Goal: Information Seeking & Learning: Learn about a topic

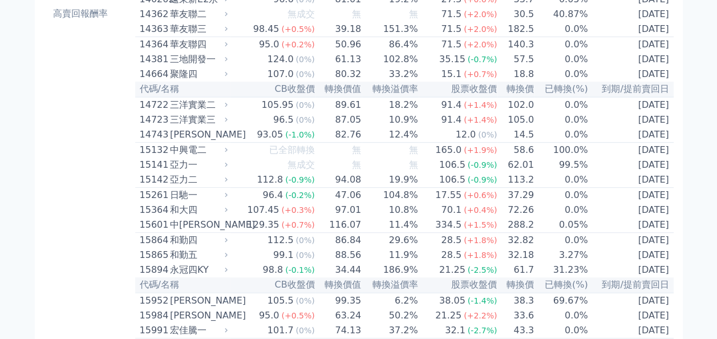
scroll to position [210, 0]
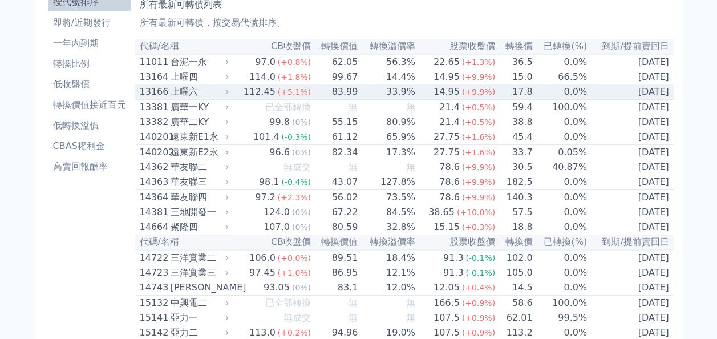
scroll to position [856, 0]
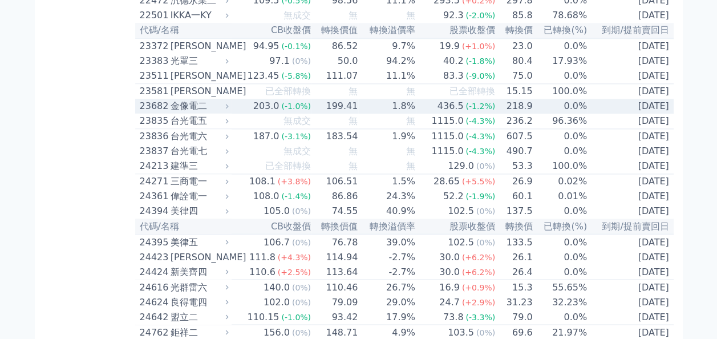
click at [227, 113] on div "金像電二" at bounding box center [199, 106] width 56 height 14
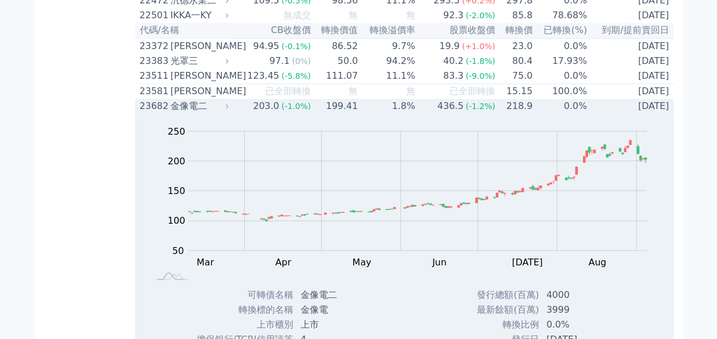
click at [164, 113] on div "23682" at bounding box center [154, 106] width 28 height 14
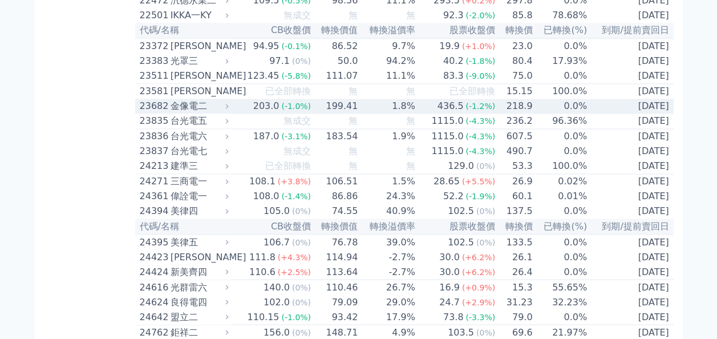
drag, startPoint x: 138, startPoint y: 170, endPoint x: 672, endPoint y: 168, distance: 534.6
click at [672, 114] on tr "23682 金像電二 203.0 (-1.0%) 199.41 1.8% 436.5 (-1.2%) 218.9 0.0% [DATE]" at bounding box center [404, 106] width 539 height 15
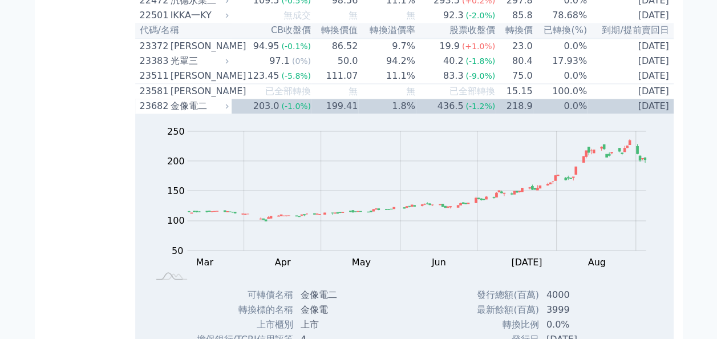
copy tr "23682 金像電二 203.0 (-1.0%) 199.41 1.8% 436.5 (-1.2%) 218.9 0.0% [DATE]"
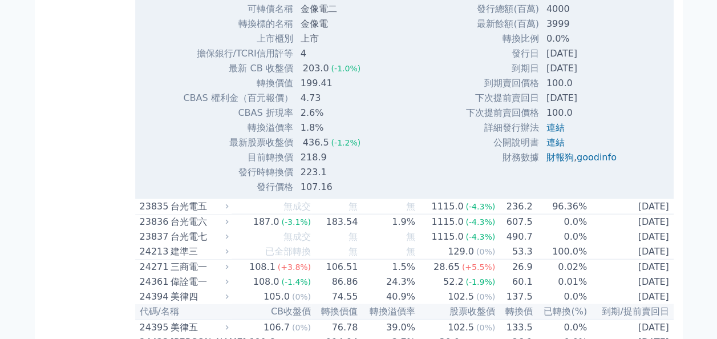
scroll to position [5119, 0]
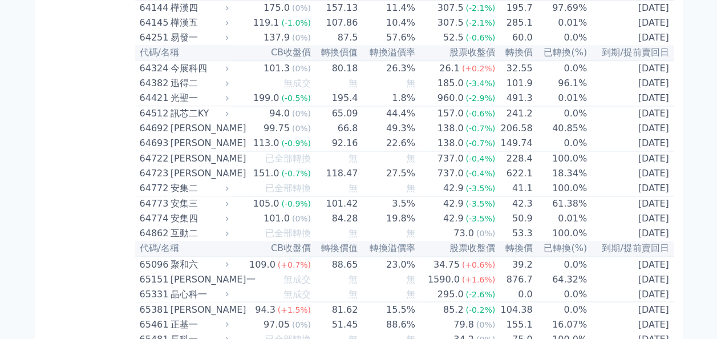
drag, startPoint x: 142, startPoint y: 168, endPoint x: 134, endPoint y: 157, distance: 13.0
drag, startPoint x: 134, startPoint y: 157, endPoint x: 121, endPoint y: 181, distance: 27.3
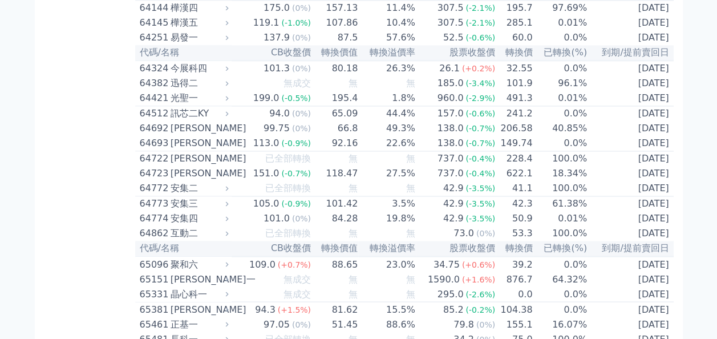
drag, startPoint x: 137, startPoint y: 169, endPoint x: 666, endPoint y: 175, distance: 529.5
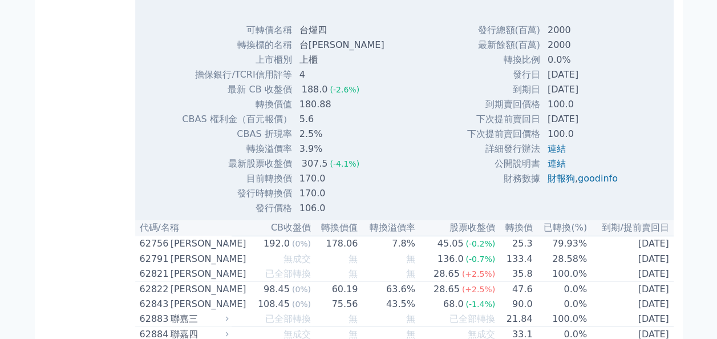
copy tr "62744 台燿四 188.0 (-2.6%) 180.88 3.9% 307.5 (-4.1%) 170.0 0.0% [DATE]"
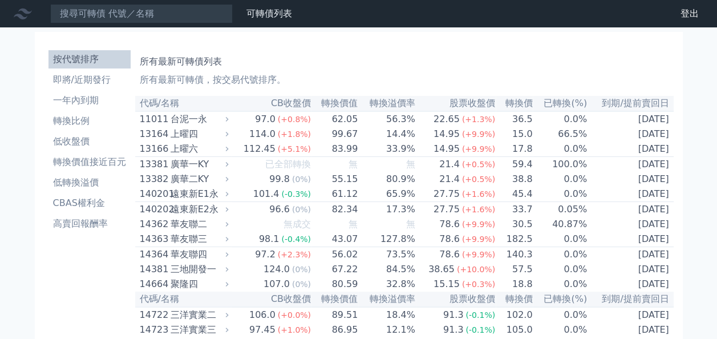
scroll to position [2632, 0]
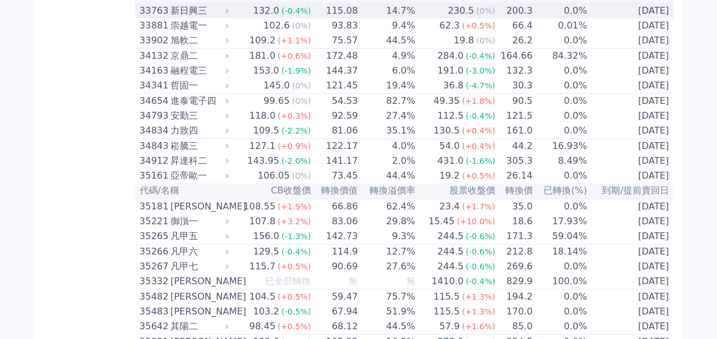
drag, startPoint x: 142, startPoint y: 170, endPoint x: 671, endPoint y: 165, distance: 529.5
click at [671, 18] on tr "33763 新日興三 132.0 (-0.4%) 115.08 14.7% 230.5 (0%) 200.3 0.0% [DATE]" at bounding box center [404, 10] width 539 height 15
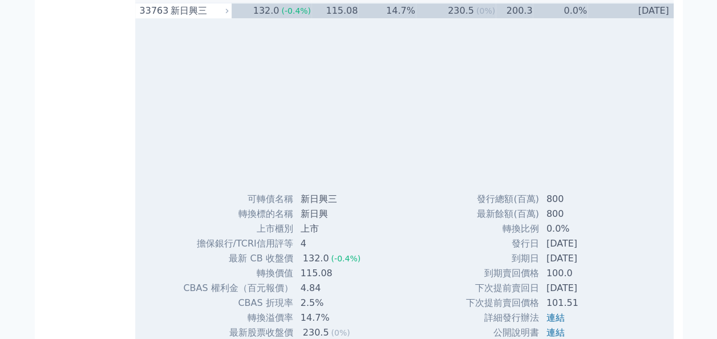
copy tr "33763 新日興三 132.0 (-0.4%) 115.08 14.7% 230.5 (0%) 200.3 0.0% [DATE]"
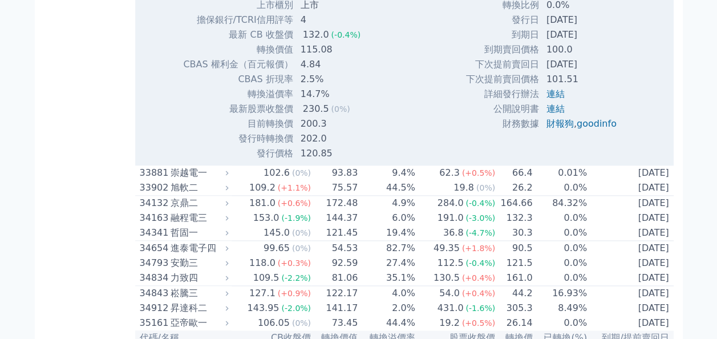
scroll to position [2860, 0]
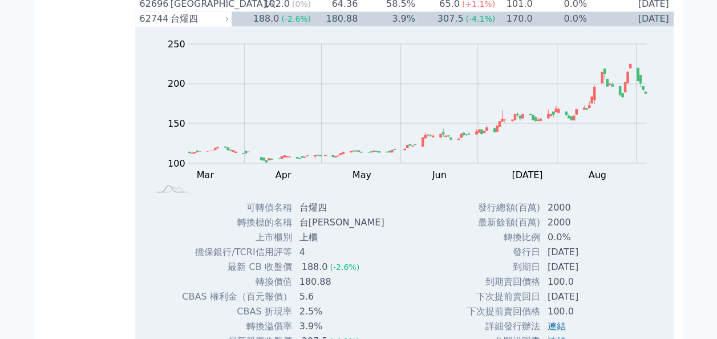
drag, startPoint x: 139, startPoint y: 169, endPoint x: 672, endPoint y: 165, distance: 533.5
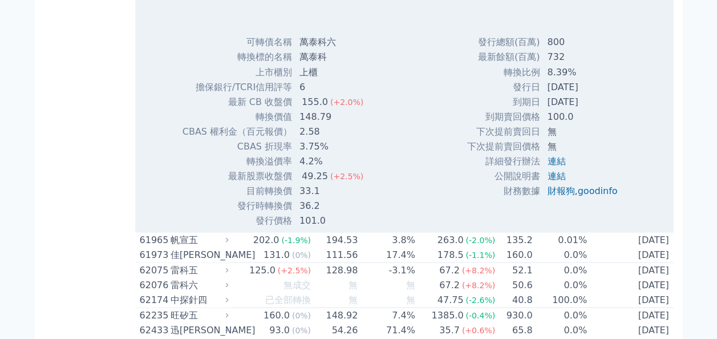
copy tr "61906 萬泰科六 155.0 (+2.0%) 148.79 4.2% 49.25 (+2.5%) 33.1 8.39% [DATE]"
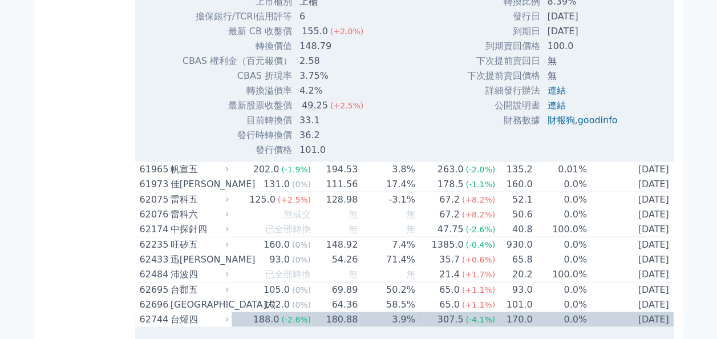
scroll to position [5484, 0]
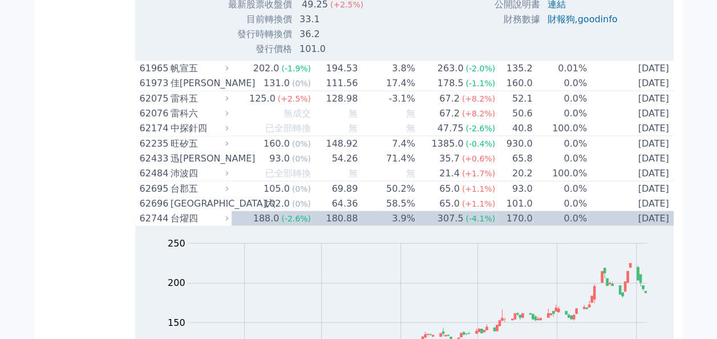
drag, startPoint x: 544, startPoint y: 245, endPoint x: 593, endPoint y: 245, distance: 49.6
copy td "[DATE]"
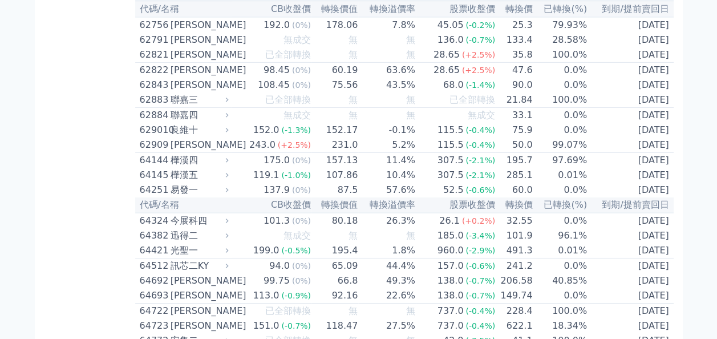
scroll to position [0, 0]
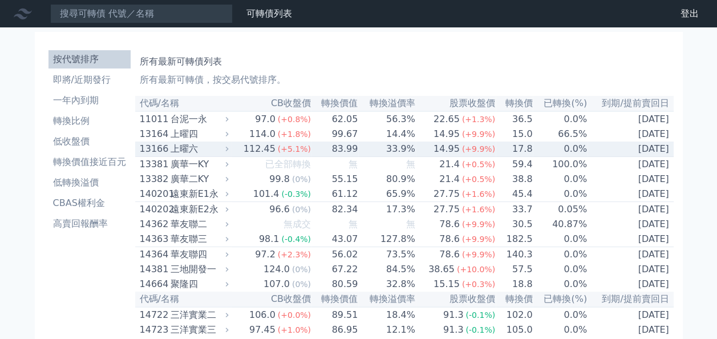
click at [317, 148] on td "83.99" at bounding box center [335, 149] width 47 height 15
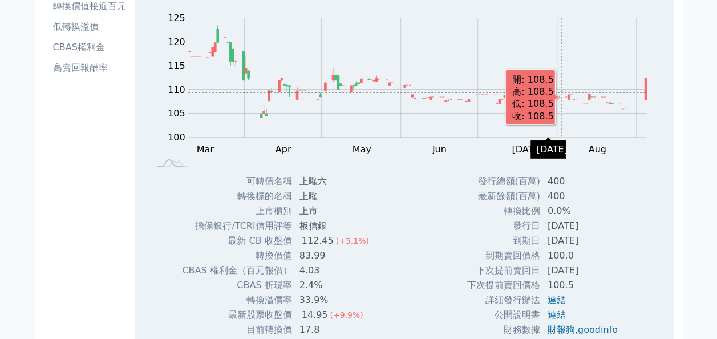
scroll to position [114, 0]
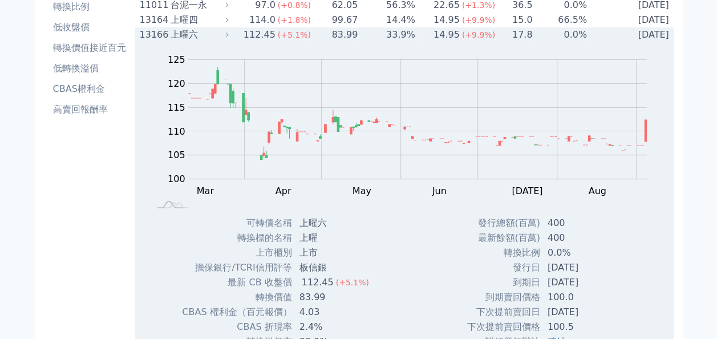
click at [144, 38] on div "13166" at bounding box center [154, 35] width 28 height 14
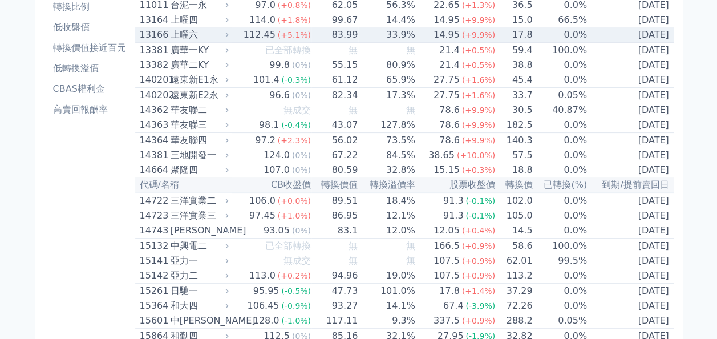
drag, startPoint x: 141, startPoint y: 37, endPoint x: 672, endPoint y: 38, distance: 530.6
click at [672, 38] on tr "13166 上曜六 112.45 (+5.1%) 83.99 33.9% 14.95 (+9.9%) 17.8 0.0% [DATE]" at bounding box center [404, 34] width 539 height 15
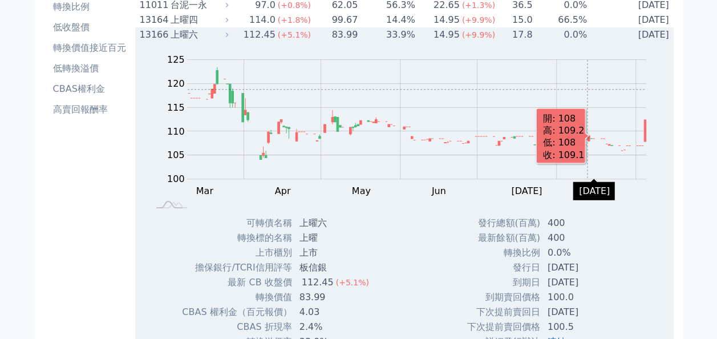
copy tr "13166 上曜六 112.45 (+5.1%) 83.99 33.9% 14.95 (+9.9%) 17.8 0.0% [DATE]"
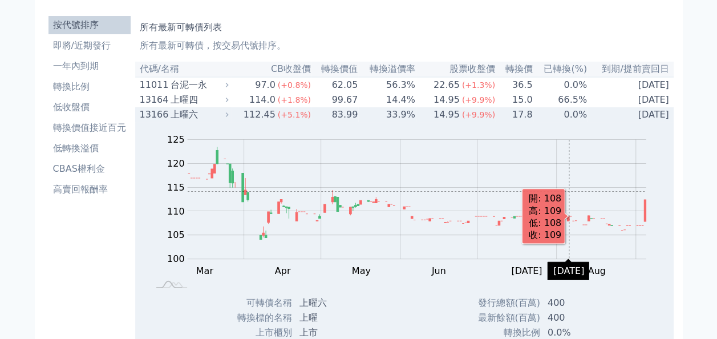
scroll to position [0, 0]
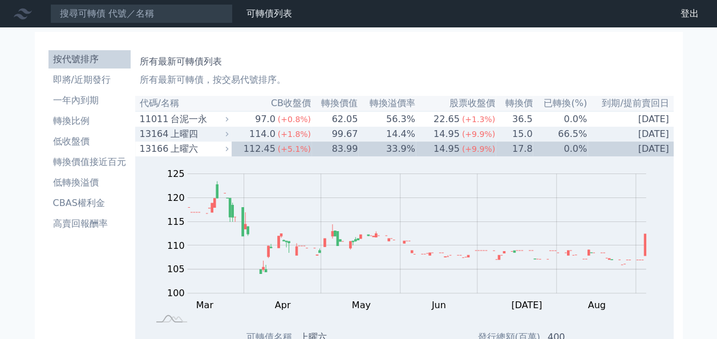
drag, startPoint x: 139, startPoint y: 133, endPoint x: 666, endPoint y: 137, distance: 527.2
click at [666, 137] on tr "13164 上曜四 114.0 (+1.8%) 99.67 14.4% 14.95 (+9.9%) 15.0 66.5% [DATE]" at bounding box center [404, 134] width 539 height 15
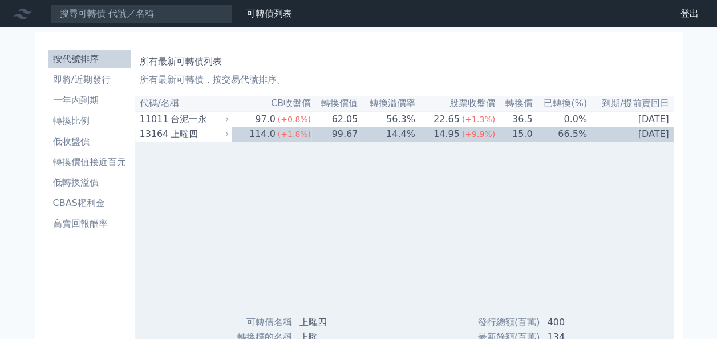
copy tr "13164 上曜四 114.0 (+1.8%) 99.67 14.4% 14.95 (+9.9%) 15.0 66.5% [DATE]"
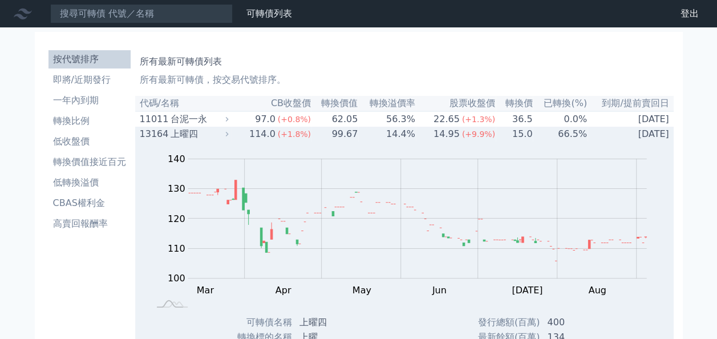
click at [387, 136] on td "14.4%" at bounding box center [386, 134] width 57 height 15
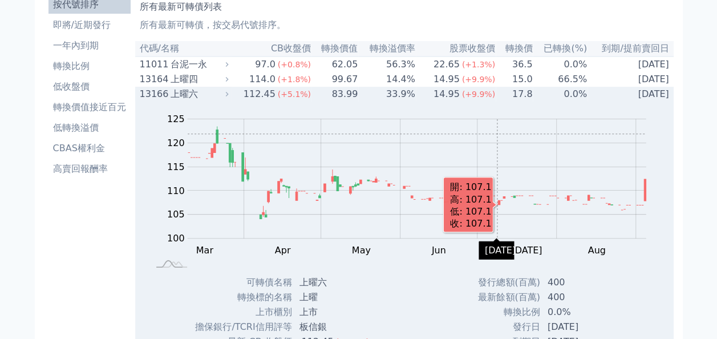
scroll to position [57, 0]
